Goal: Information Seeking & Learning: Learn about a topic

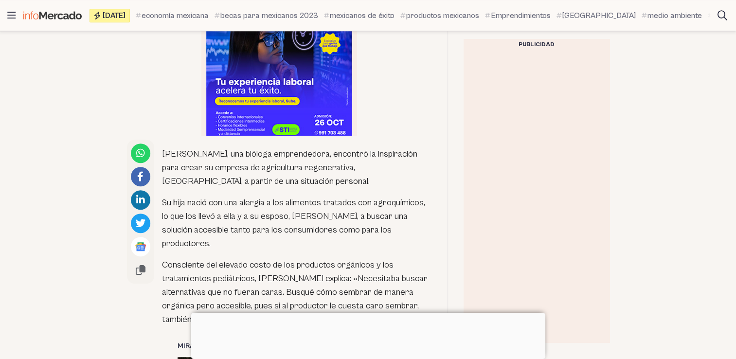
scroll to position [525, 0]
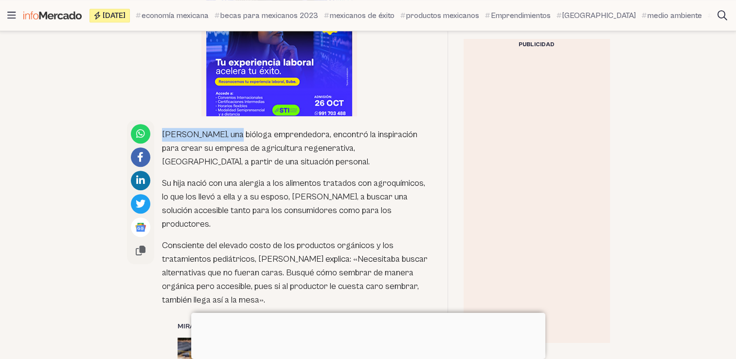
drag, startPoint x: 163, startPoint y: 133, endPoint x: 230, endPoint y: 134, distance: 66.1
click at [230, 134] on p "[PERSON_NAME], una bióloga emprendedora, encontró la inspiración para crear su …" at bounding box center [297, 148] width 270 height 41
copy p "[PERSON_NAME],"
drag, startPoint x: 233, startPoint y: 134, endPoint x: 363, endPoint y: 161, distance: 133.2
click at [363, 161] on p "[PERSON_NAME], una bióloga emprendedora, encontró la inspiración para crear su …" at bounding box center [297, 148] width 270 height 41
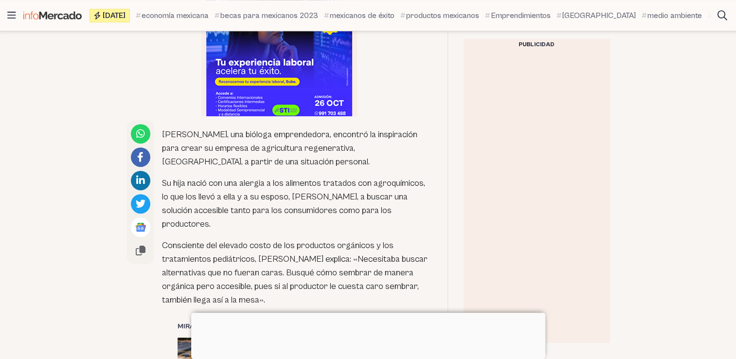
click at [304, 198] on p "Su hija nació con una alergia a los alimentos tratados con agroquímicos, lo que…" at bounding box center [297, 204] width 270 height 54
drag, startPoint x: 232, startPoint y: 132, endPoint x: 284, endPoint y: 161, distance: 59.7
click at [284, 161] on p "[PERSON_NAME], una bióloga emprendedora, encontró la inspiración para crear su …" at bounding box center [297, 148] width 270 height 41
copy p "una bióloga emprendedora, encontró la inspiración para crear su empresa de agri…"
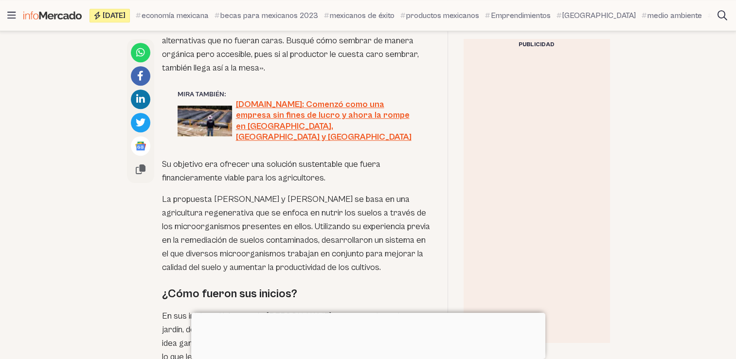
scroll to position [759, 0]
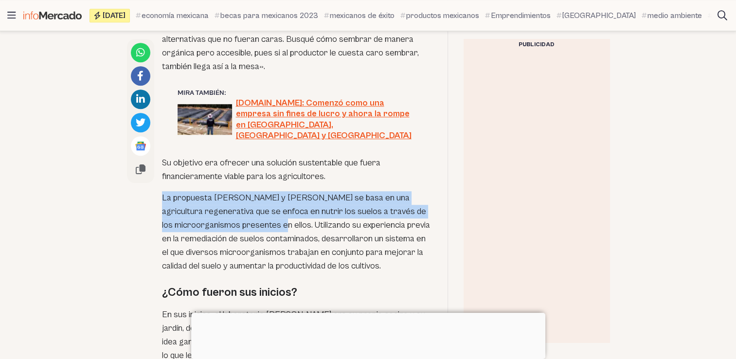
drag, startPoint x: 161, startPoint y: 186, endPoint x: 298, endPoint y: 213, distance: 139.3
click at [298, 213] on p "La propuesta [PERSON_NAME] y [PERSON_NAME] se basa en una agricultura regenerat…" at bounding box center [297, 232] width 270 height 82
copy p "La propuesta [PERSON_NAME] y [PERSON_NAME] se basa en una agricultura regenerat…"
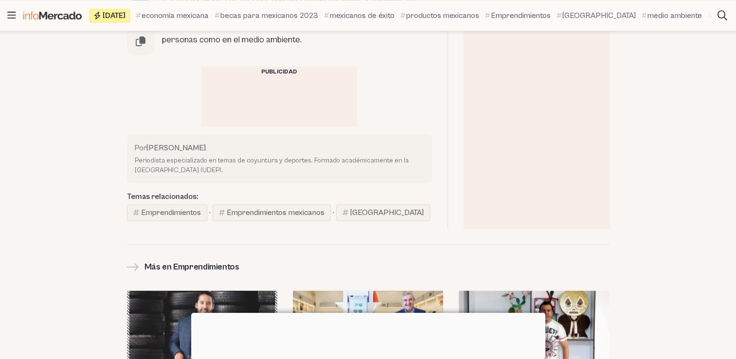
scroll to position [1614, 0]
